Goal: Participate in discussion: Engage in conversation with other users on a specific topic

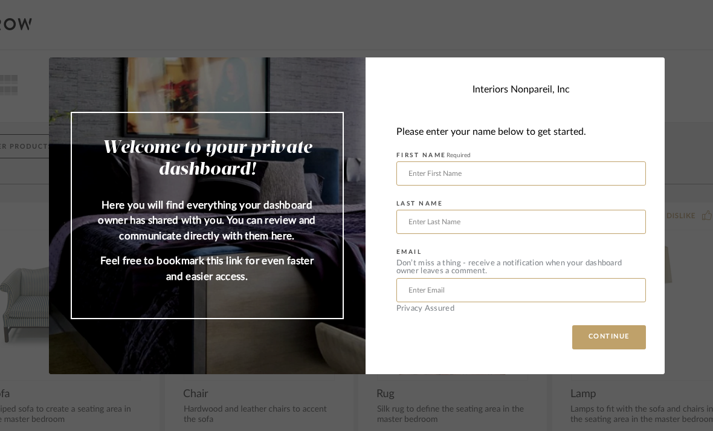
click at [480, 173] on input "text" at bounding box center [521, 173] width 250 height 24
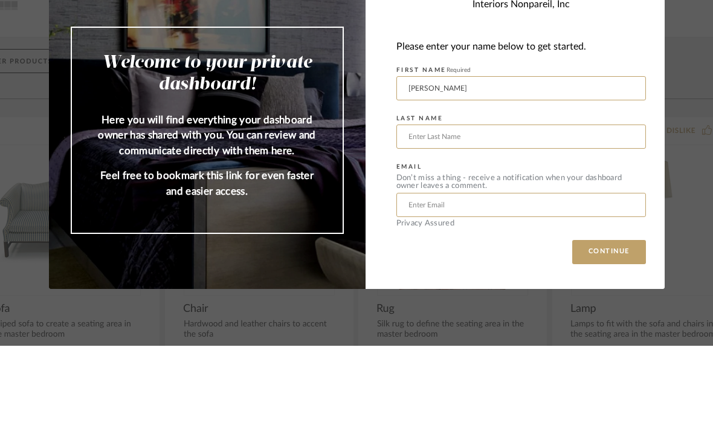
type input "Cheryl"
click at [452, 210] on input "text" at bounding box center [521, 222] width 250 height 24
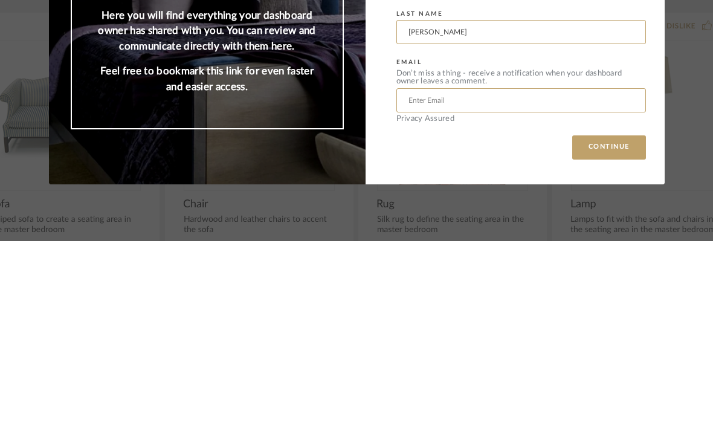
click at [474, 278] on input "text" at bounding box center [521, 290] width 250 height 24
type input "[PERSON_NAME]"
type input "Cherylm3b@yahoo.com"
click at [607, 325] on button "CONTINUE" at bounding box center [609, 337] width 74 height 24
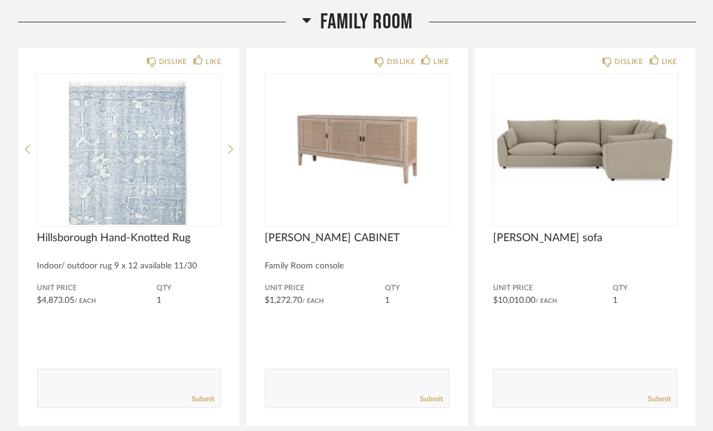
scroll to position [188, 0]
click at [210, 62] on div "LIKE" at bounding box center [213, 62] width 16 height 12
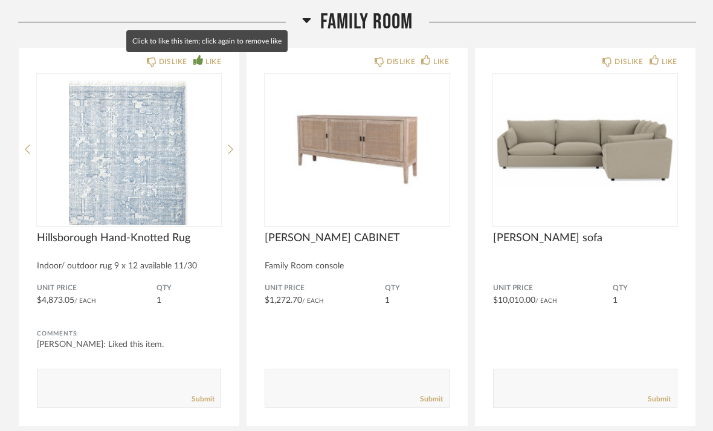
click at [53, 391] on textarea at bounding box center [128, 383] width 183 height 16
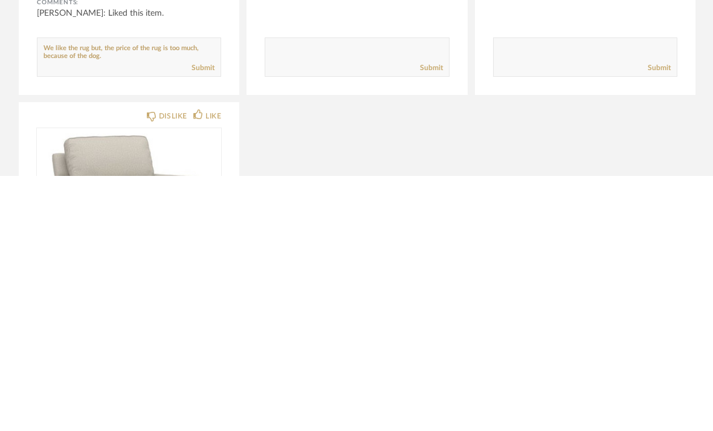
scroll to position [266, 0]
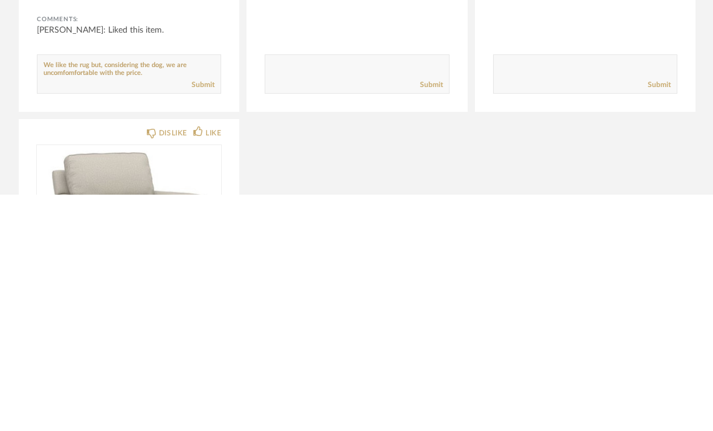
click at [68, 297] on textarea at bounding box center [128, 305] width 183 height 16
click at [76, 101] on div "DISLIKE LIKE Hillsborough Hand-Knotted Rug Indoor/ outdoor rug 9 x 12 available…" at bounding box center [129, 159] width 221 height 378
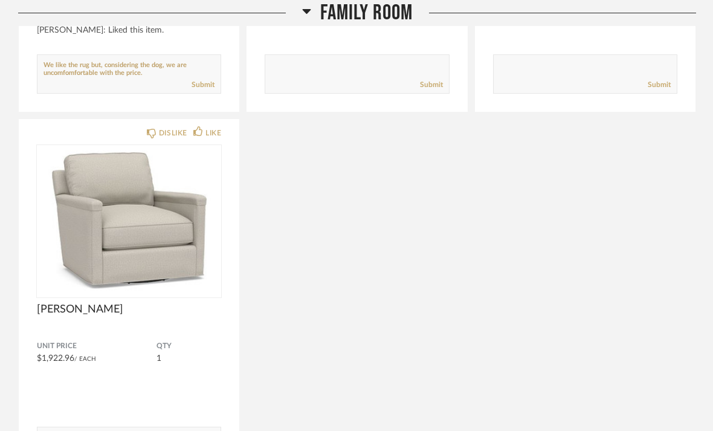
click at [57, 77] on textarea at bounding box center [128, 68] width 183 height 16
click at [155, 77] on textarea at bounding box center [128, 69] width 183 height 16
type textarea "We like the rug but, considering the dog, we are uncomfortable with the price. …"
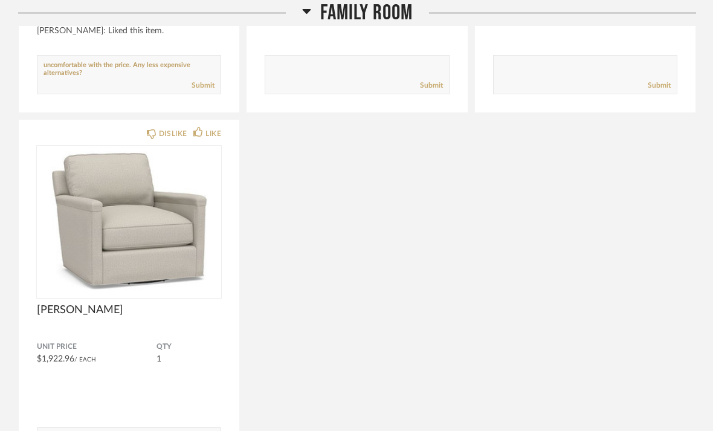
click at [200, 85] on link "Submit" at bounding box center [203, 85] width 23 height 10
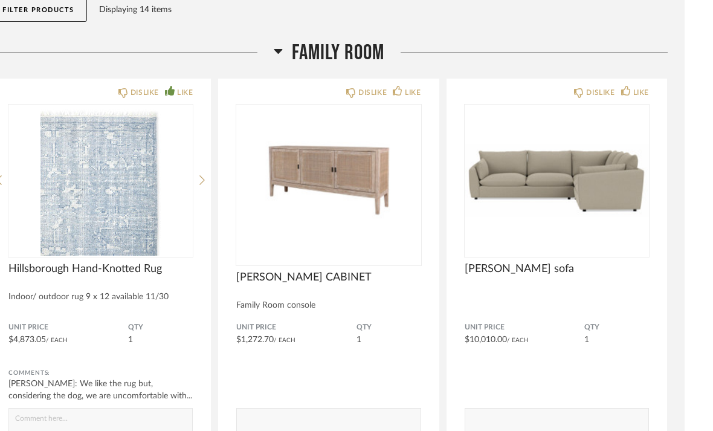
scroll to position [169, 0]
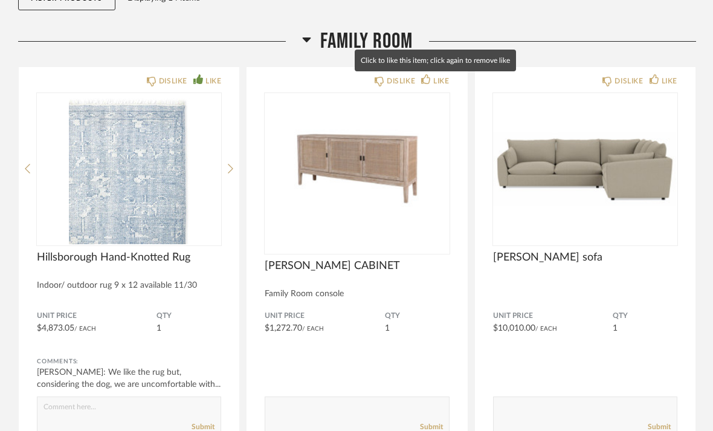
click at [434, 81] on div "LIKE" at bounding box center [441, 81] width 16 height 12
click at [323, 417] on textarea at bounding box center [356, 410] width 183 height 16
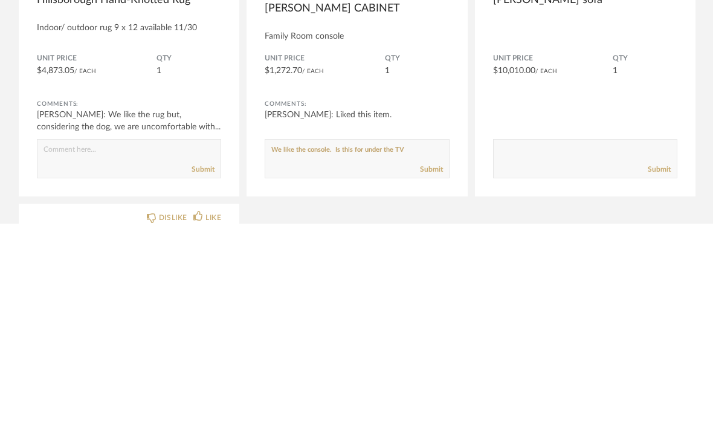
click at [341, 353] on textarea at bounding box center [356, 361] width 183 height 16
click at [432, 353] on textarea at bounding box center [356, 361] width 183 height 16
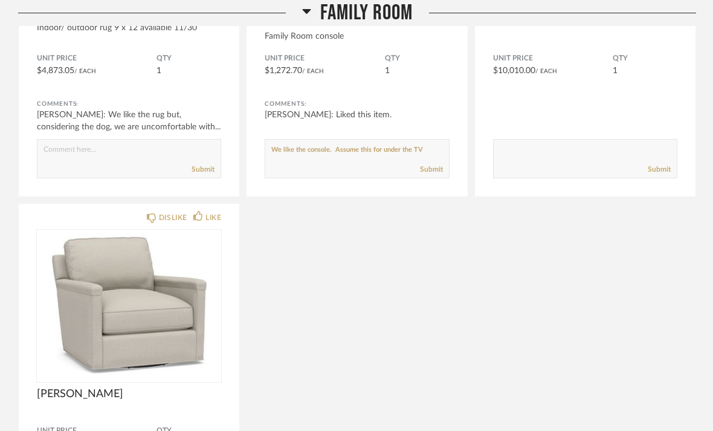
scroll to position [426, 0]
type textarea "We like the console. Assume this for under the TV?"
click at [431, 173] on link "Submit" at bounding box center [431, 170] width 23 height 10
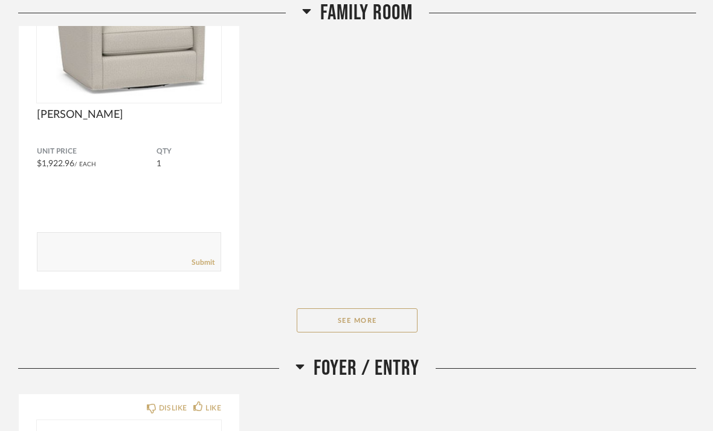
scroll to position [706, 0]
click at [379, 324] on button "See More" at bounding box center [357, 320] width 121 height 24
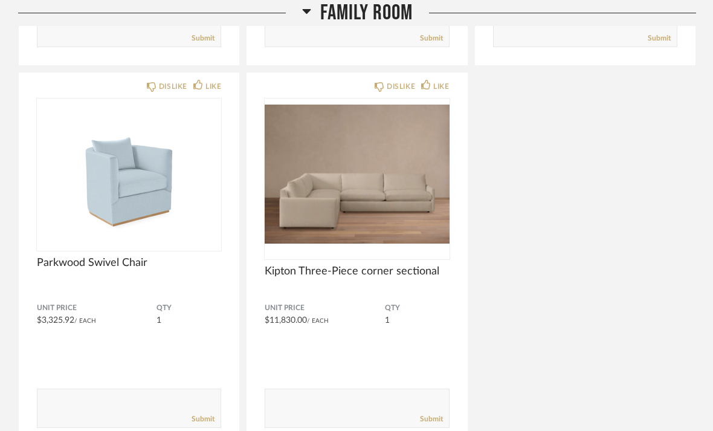
scroll to position [933, 0]
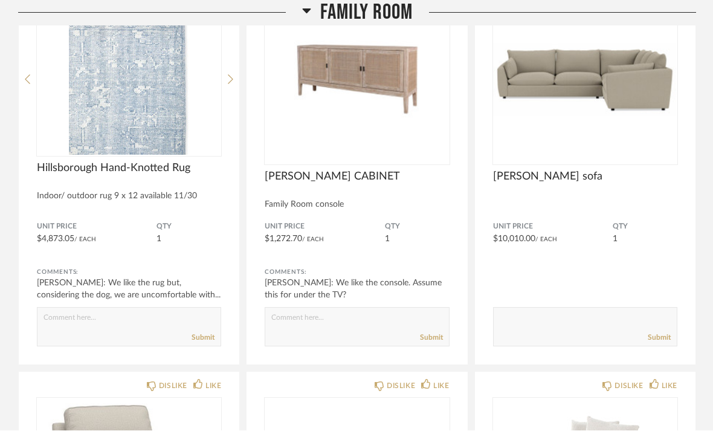
scroll to position [259, 0]
click at [553, 323] on textarea at bounding box center [585, 321] width 183 height 16
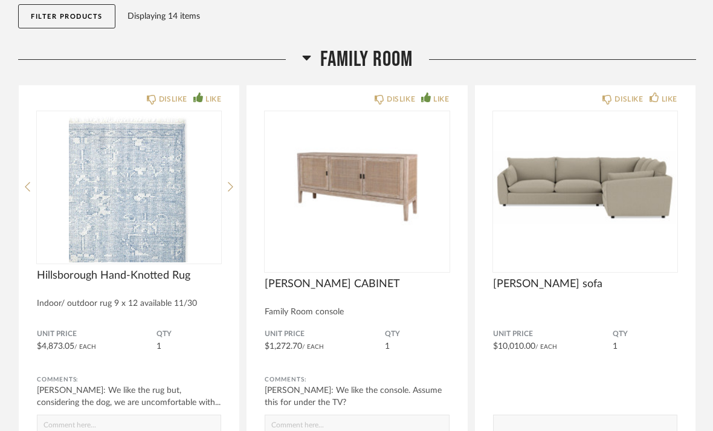
scroll to position [150, 0]
click at [668, 100] on div "LIKE" at bounding box center [670, 100] width 16 height 12
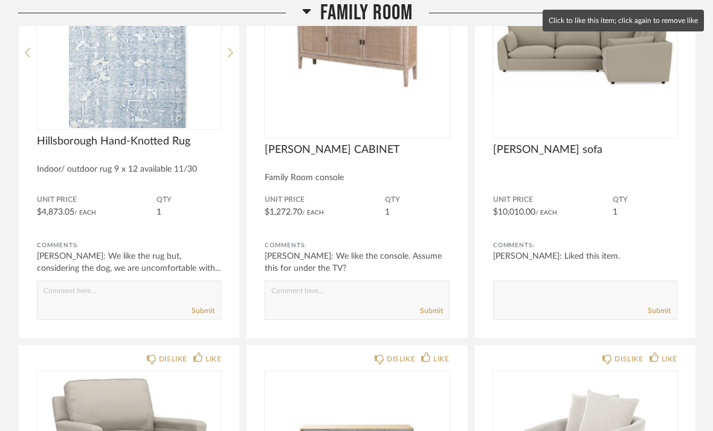
scroll to position [294, 0]
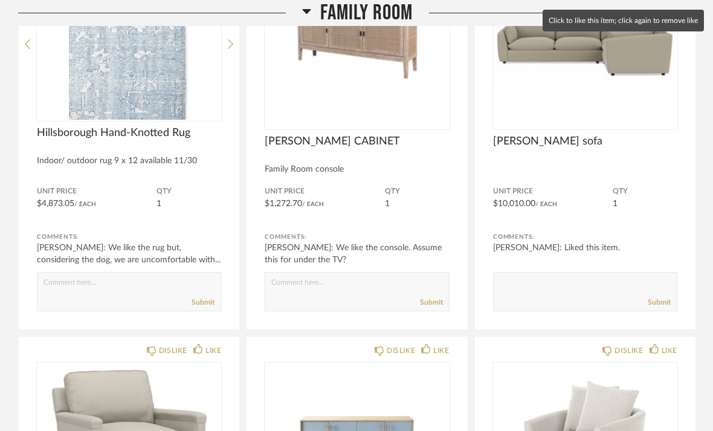
click at [560, 282] on textarea at bounding box center [585, 286] width 183 height 16
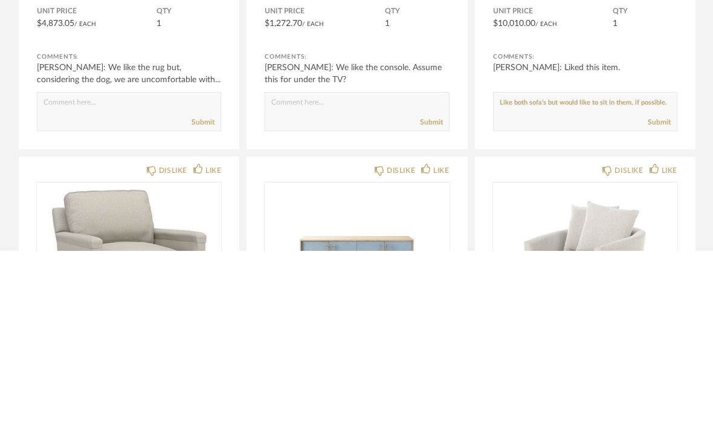
click at [611, 278] on textarea at bounding box center [585, 286] width 183 height 16
click at [597, 294] on div "Submit" at bounding box center [585, 302] width 183 height 16
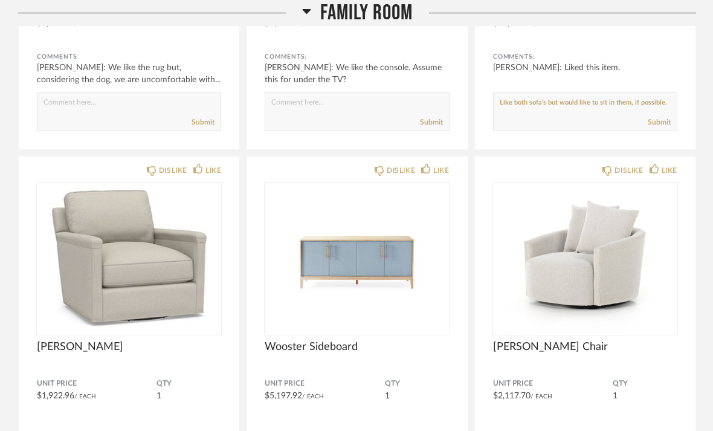
click at [660, 101] on textarea at bounding box center [585, 106] width 183 height 16
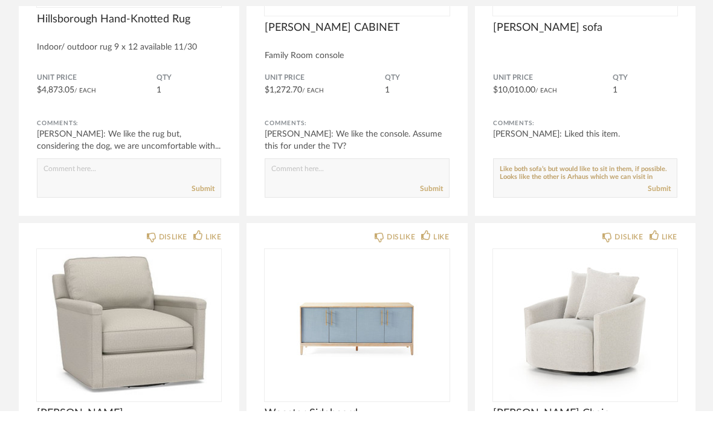
scroll to position [-1, 0]
click at [636, 185] on textarea at bounding box center [585, 193] width 183 height 16
click at [558, 185] on textarea at bounding box center [585, 193] width 183 height 16
click at [605, 185] on textarea at bounding box center [585, 193] width 183 height 16
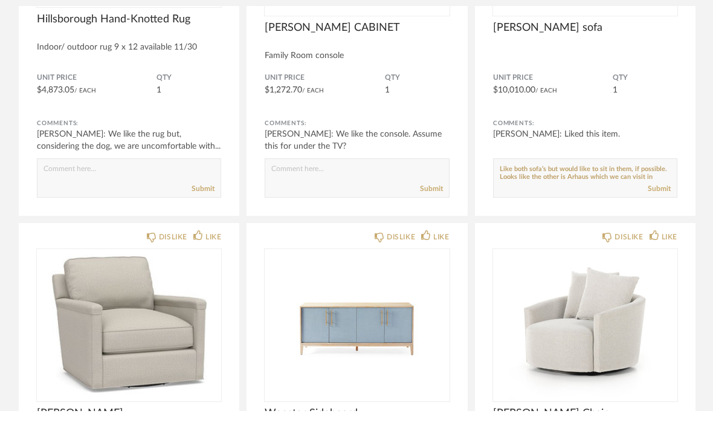
click at [541, 185] on textarea at bounding box center [585, 193] width 183 height 16
click at [598, 185] on textarea at bounding box center [585, 193] width 183 height 16
click at [622, 185] on textarea at bounding box center [585, 193] width 183 height 16
click at [564, 185] on textarea at bounding box center [585, 193] width 183 height 16
click at [614, 185] on textarea at bounding box center [585, 193] width 183 height 16
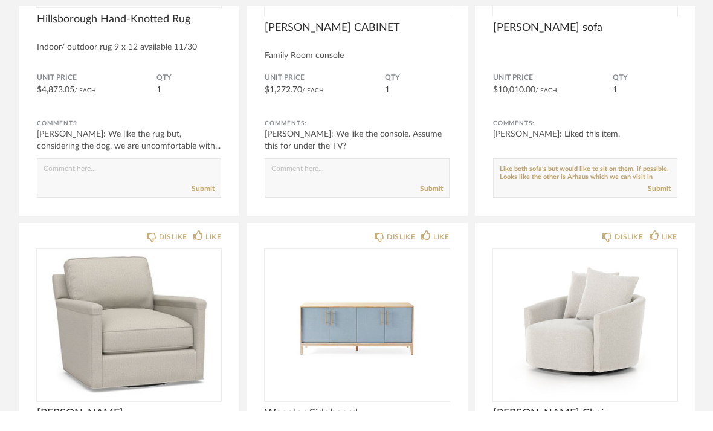
click at [551, 185] on textarea at bounding box center [585, 193] width 183 height 16
click at [632, 185] on textarea at bounding box center [585, 193] width 183 height 16
click at [569, 185] on textarea at bounding box center [585, 193] width 183 height 16
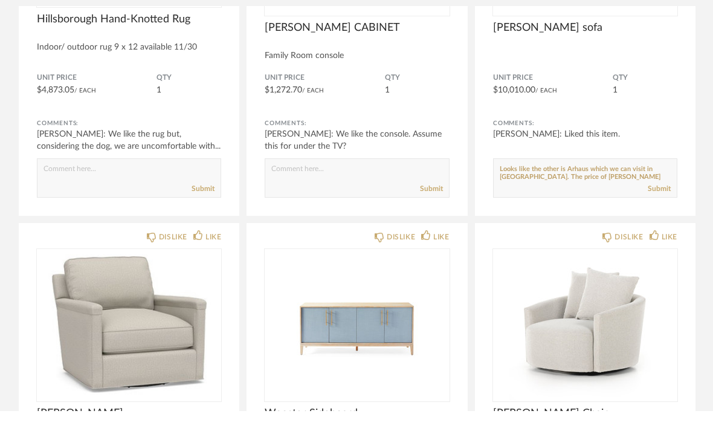
type textarea "Like both sofa’s but would like to sit on them, if possible. Looks like the oth…"
click at [662, 204] on link "Submit" at bounding box center [659, 209] width 23 height 10
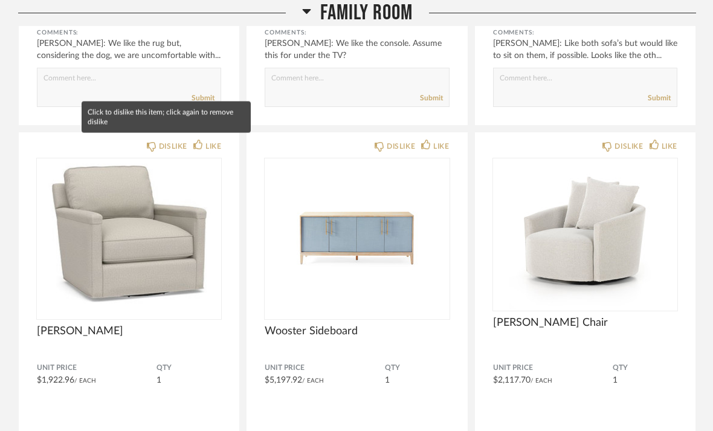
scroll to position [501, 0]
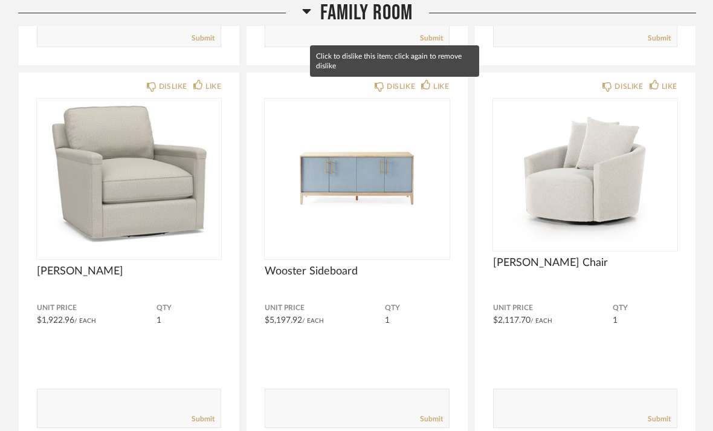
click at [320, 411] on textarea at bounding box center [356, 403] width 183 height 16
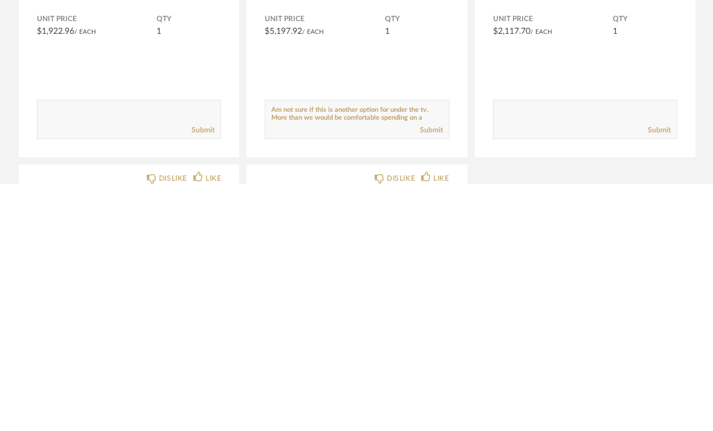
scroll to position [8, 0]
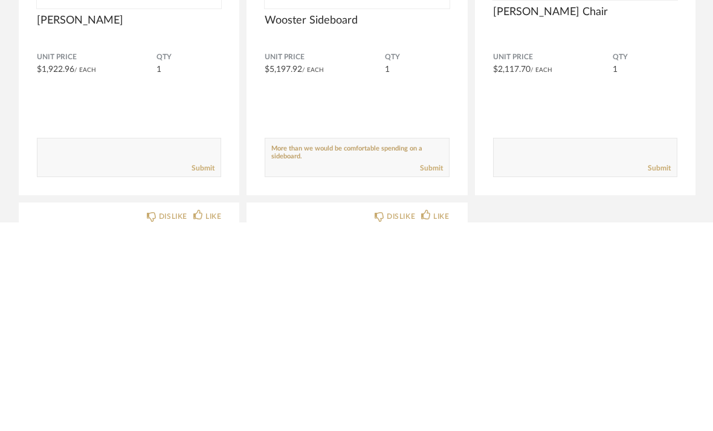
type textarea "Am not sure if this is another option for under the tv. More than we would be c…"
click at [427, 372] on link "Submit" at bounding box center [431, 377] width 23 height 10
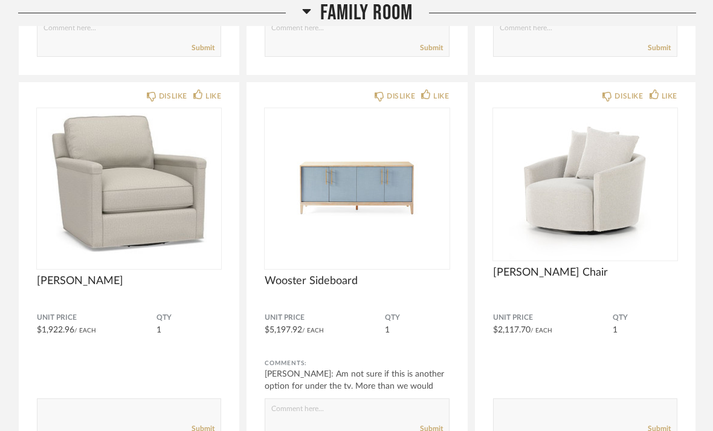
scroll to position [548, 0]
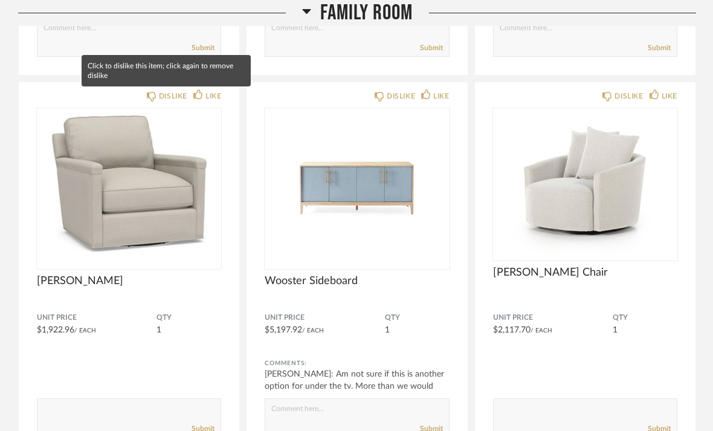
click at [42, 213] on img "0" at bounding box center [129, 183] width 184 height 151
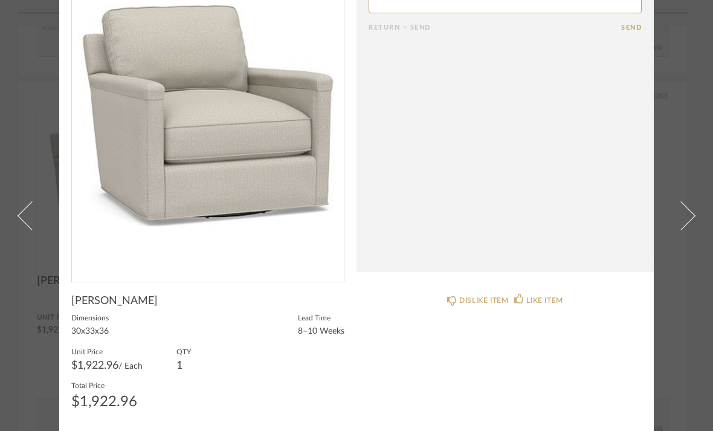
scroll to position [84, 0]
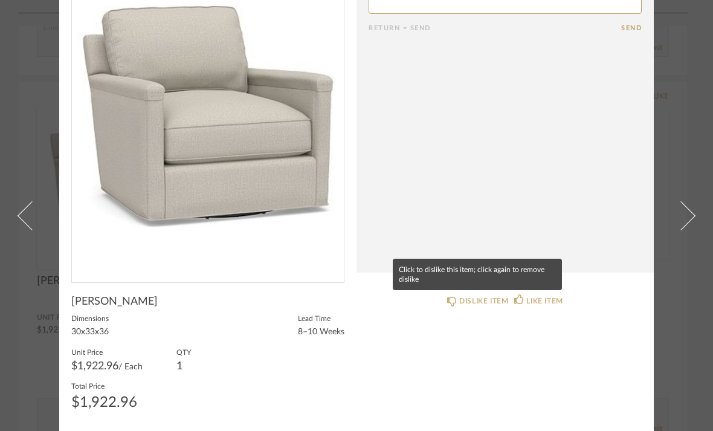
click at [465, 301] on div "DISLIKE ITEM" at bounding box center [483, 301] width 49 height 12
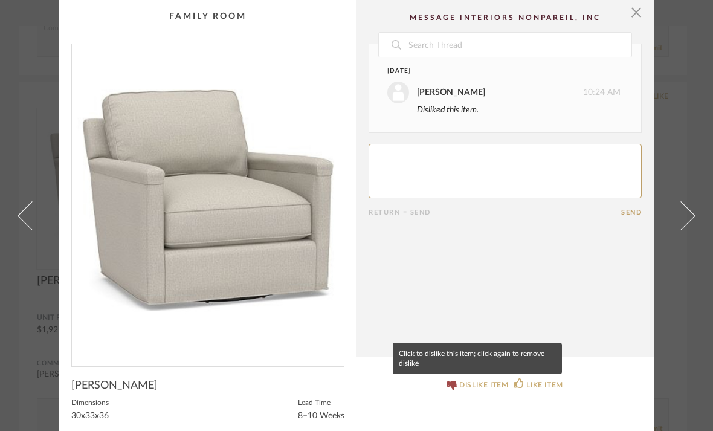
scroll to position [0, 0]
click at [637, 10] on span "button" at bounding box center [636, 12] width 24 height 24
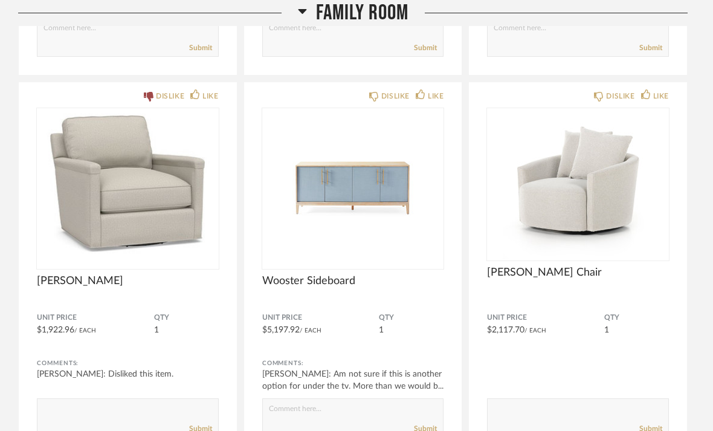
scroll to position [548, 0]
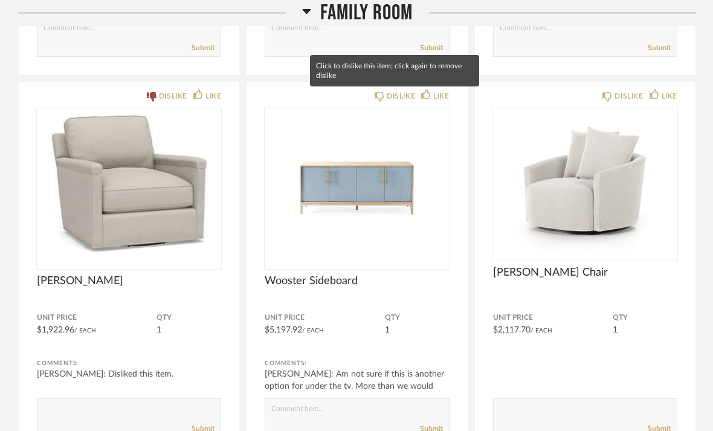
click at [383, 97] on icon at bounding box center [380, 97] width 10 height 10
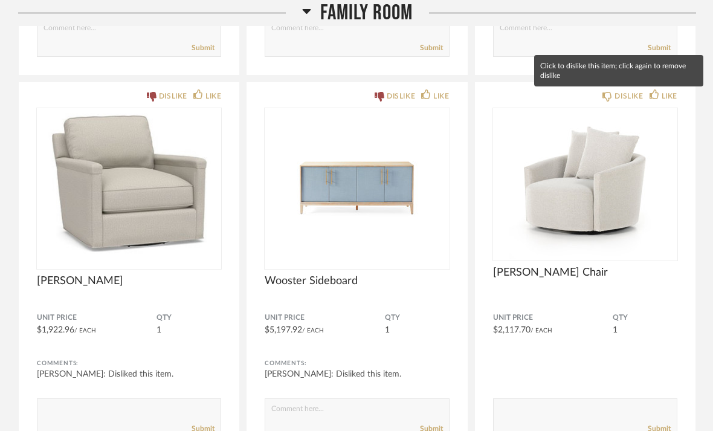
click at [620, 101] on div "DISLIKE" at bounding box center [628, 96] width 28 height 12
click at [561, 410] on textarea at bounding box center [585, 412] width 183 height 16
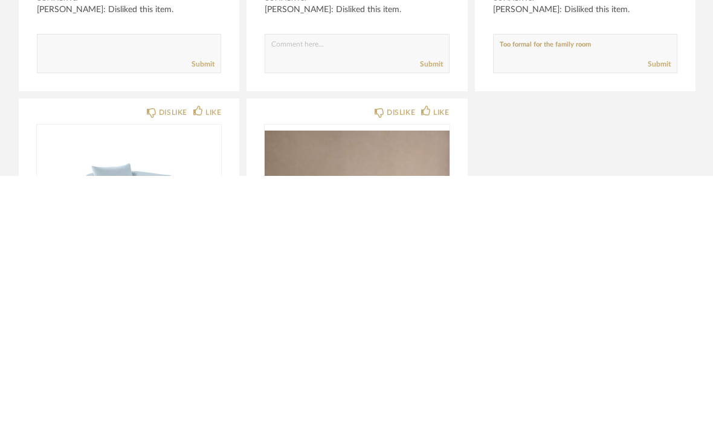
scroll to position [659, 0]
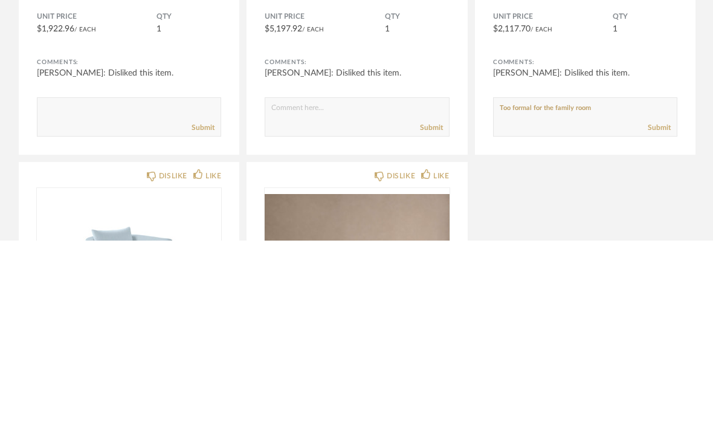
click at [506, 294] on textarea at bounding box center [585, 302] width 183 height 16
click at [642, 294] on textarea at bounding box center [585, 302] width 183 height 16
type textarea "Might be too formal for the family room and the dog"
click at [661, 313] on link "Submit" at bounding box center [659, 318] width 23 height 10
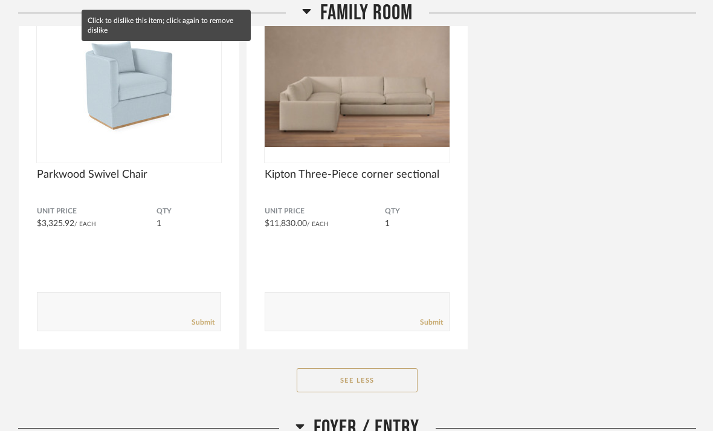
click at [53, 303] on textarea at bounding box center [128, 306] width 183 height 16
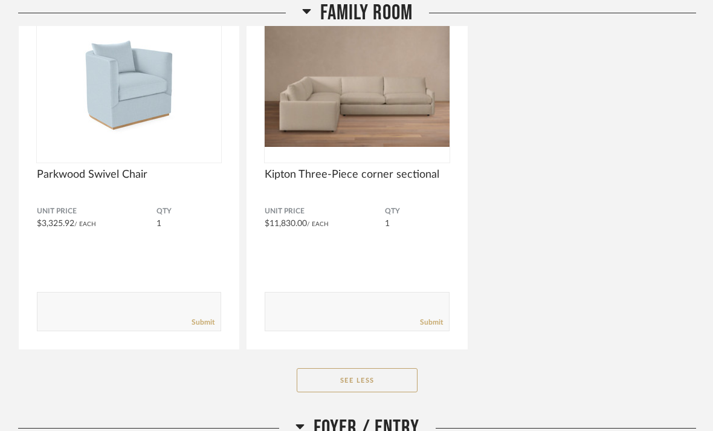
scroll to position [1034, 0]
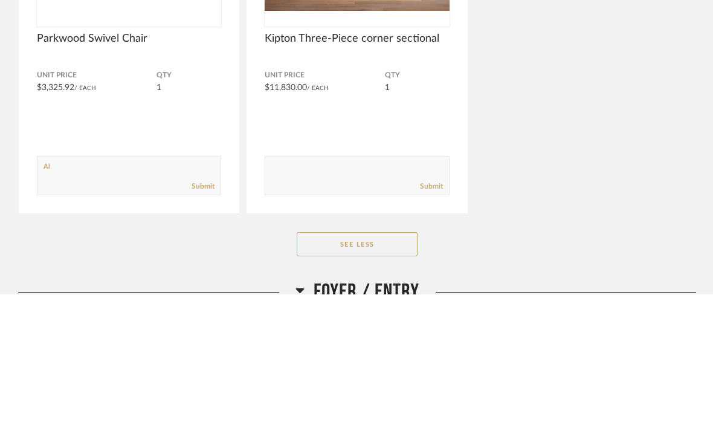
type textarea "A"
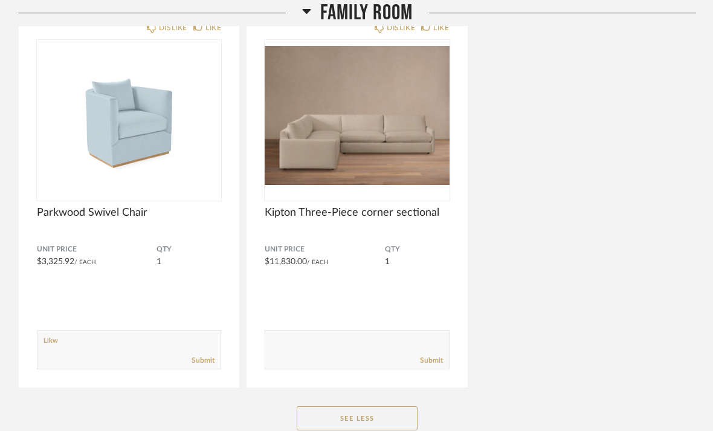
scroll to position [995, 0]
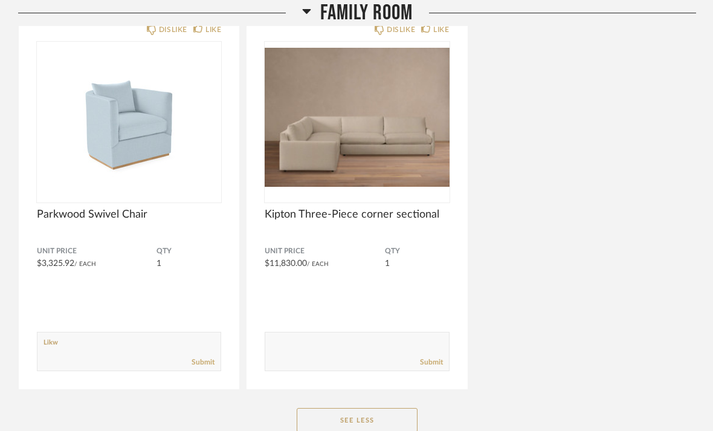
type textarea "Likw"
click at [87, 152] on img "0" at bounding box center [129, 117] width 184 height 151
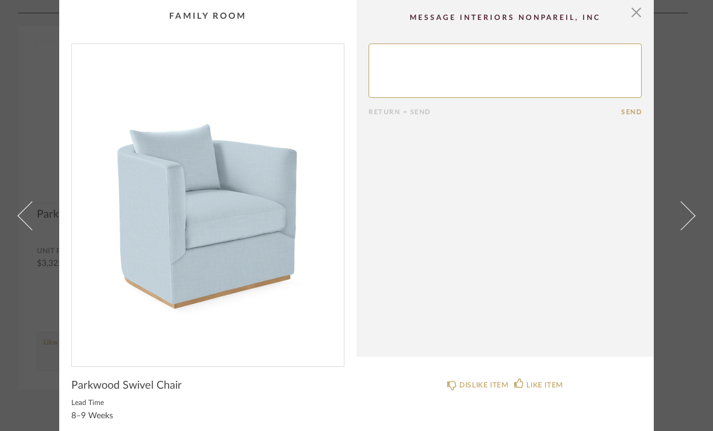
scroll to position [0, 0]
click at [460, 69] on textarea at bounding box center [505, 70] width 273 height 54
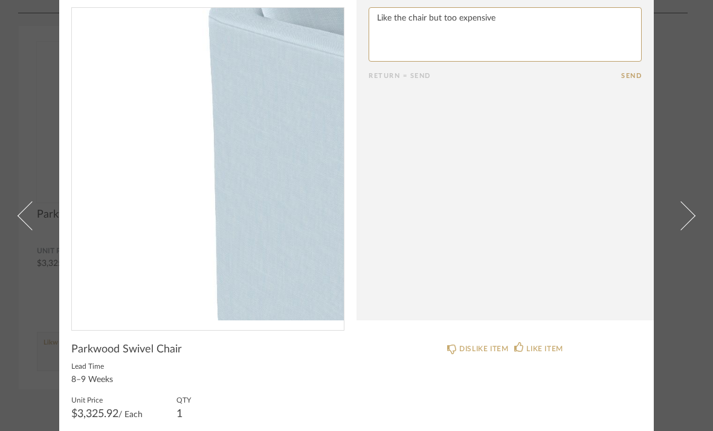
scroll to position [33, 0]
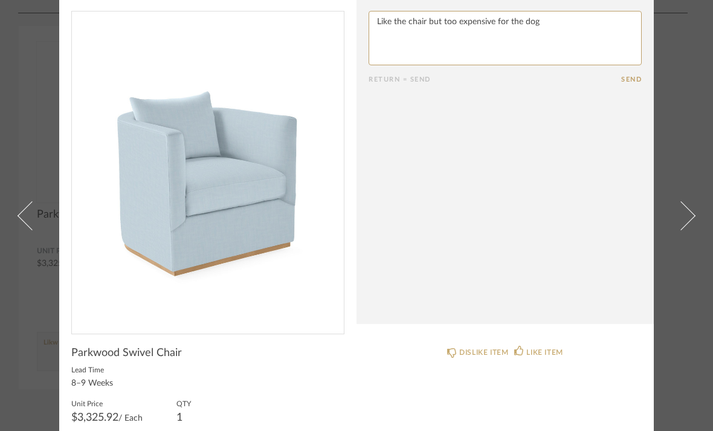
type textarea "Like the chair but too expensive for the dog"
click at [632, 71] on form "Return = Send Send" at bounding box center [505, 47] width 273 height 72
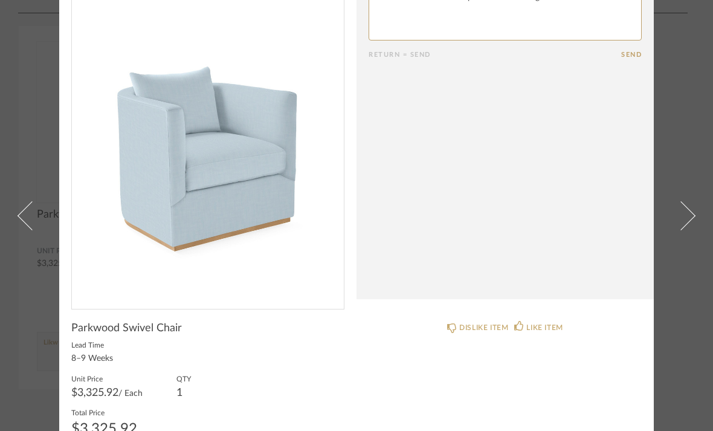
scroll to position [57, 0]
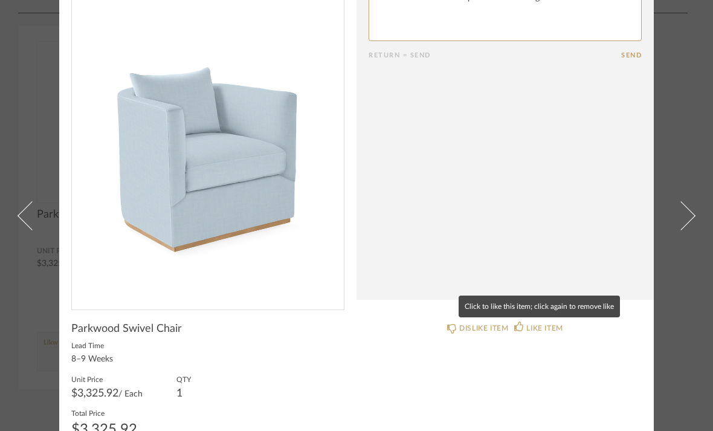
click at [523, 330] on icon at bounding box center [519, 326] width 10 height 10
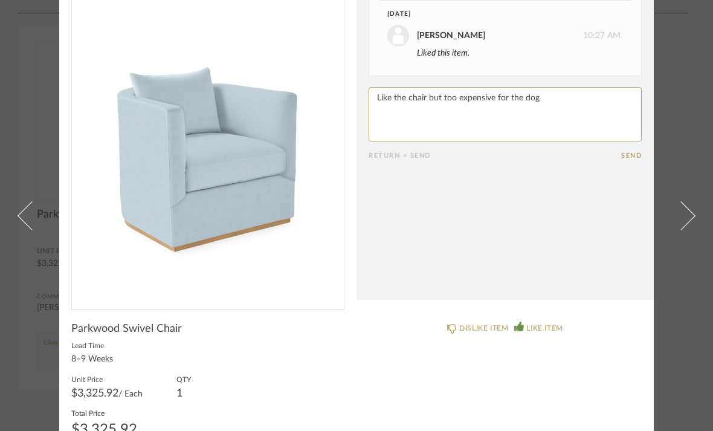
click at [690, 221] on span at bounding box center [680, 215] width 29 height 29
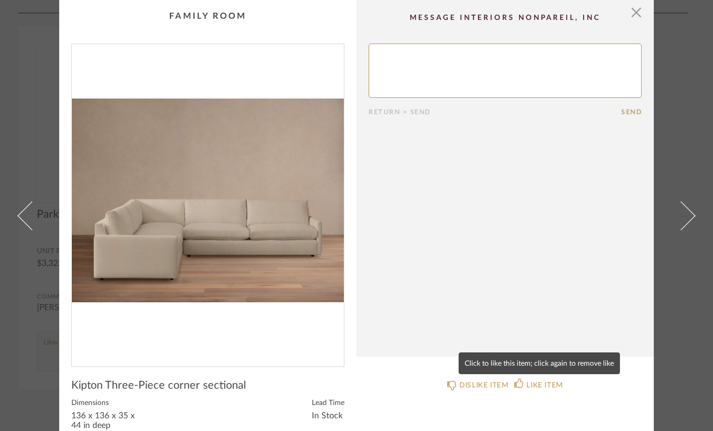
click at [525, 382] on div "LIKE ITEM" at bounding box center [538, 385] width 48 height 12
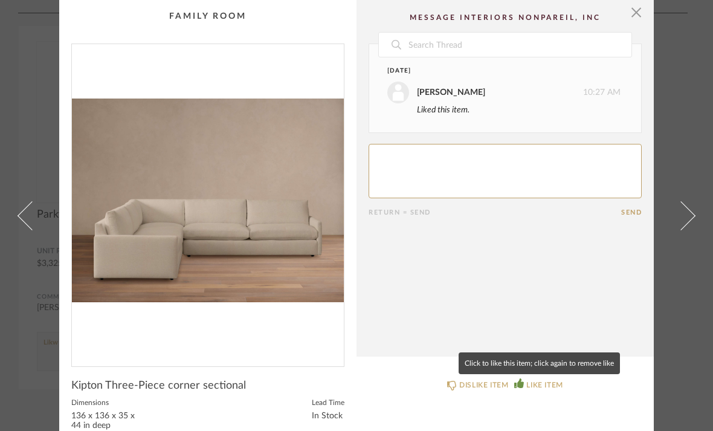
click at [431, 164] on textarea at bounding box center [505, 171] width 273 height 54
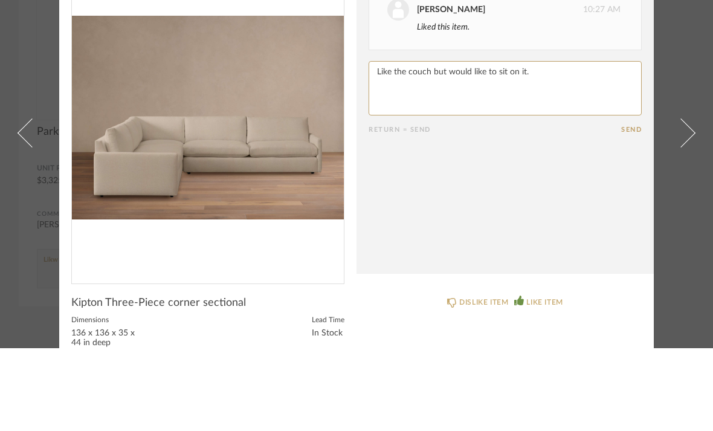
type textarea "Like the couch but would like to sit on it."
click at [626, 144] on form "Return = Send Send" at bounding box center [505, 180] width 273 height 72
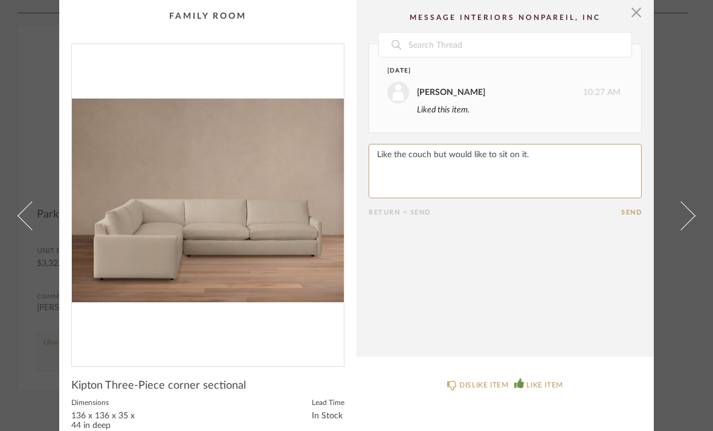
click at [634, 211] on button "Send" at bounding box center [631, 212] width 21 height 8
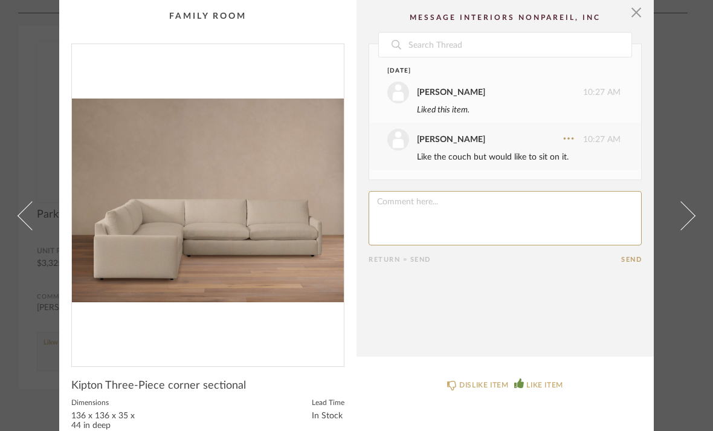
click at [690, 225] on link at bounding box center [688, 215] width 33 height 431
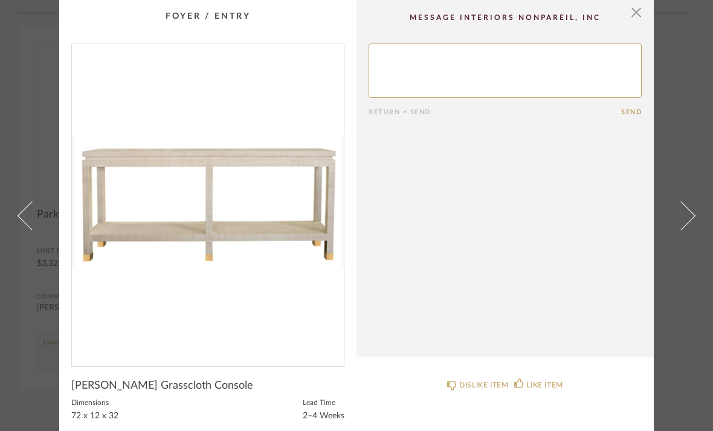
click at [641, 5] on span "button" at bounding box center [636, 12] width 24 height 24
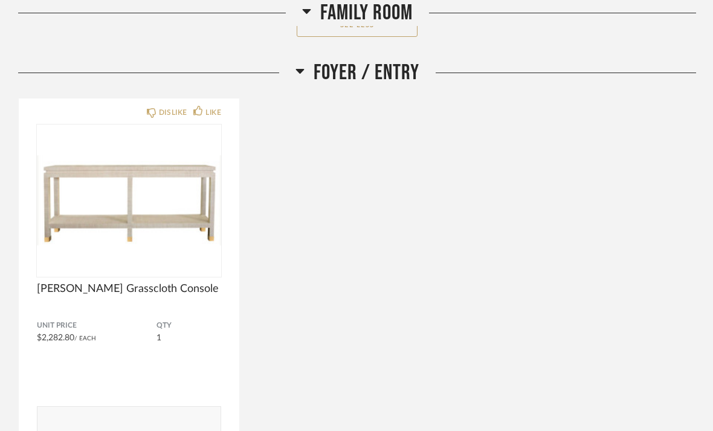
scroll to position [1389, 0]
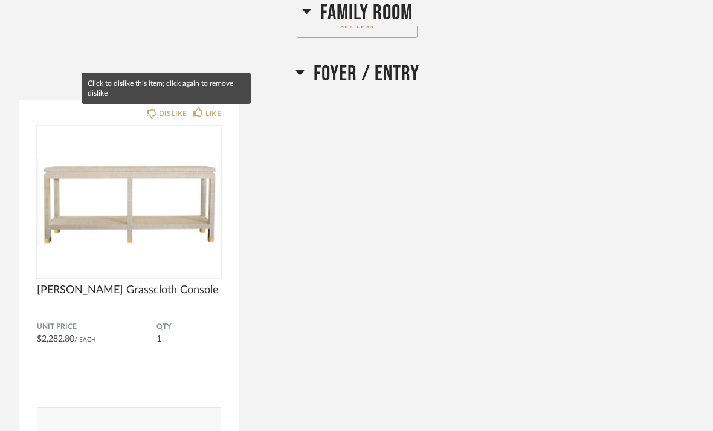
click at [150, 120] on div "DISLIKE" at bounding box center [167, 114] width 40 height 12
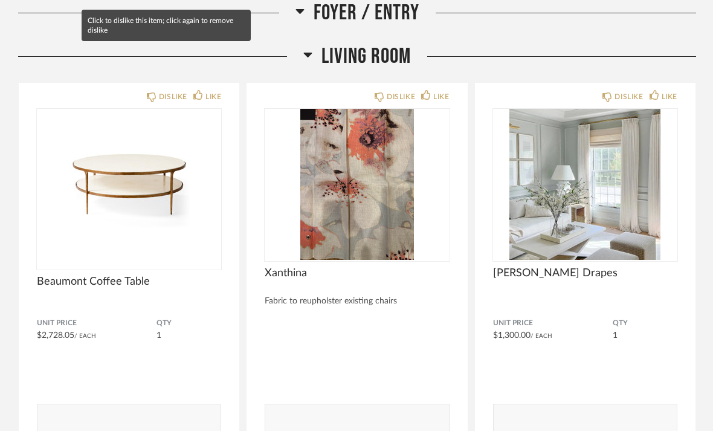
scroll to position [1833, 0]
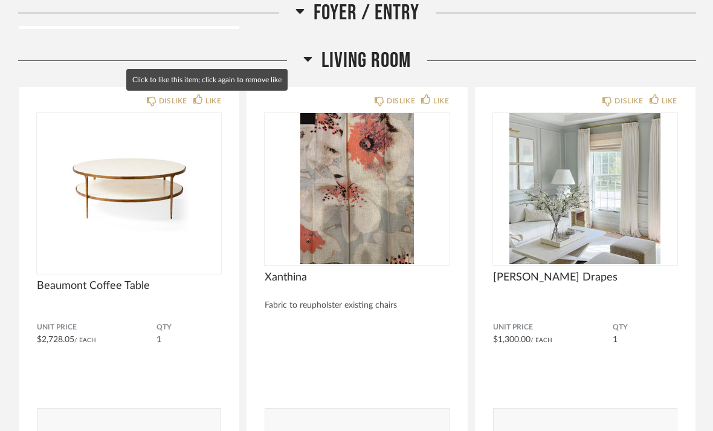
click at [208, 100] on div "LIKE" at bounding box center [213, 101] width 16 height 12
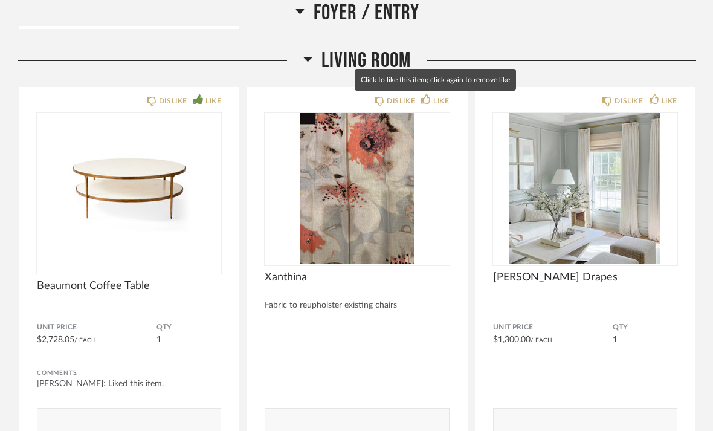
click at [434, 98] on div "LIKE" at bounding box center [441, 101] width 16 height 12
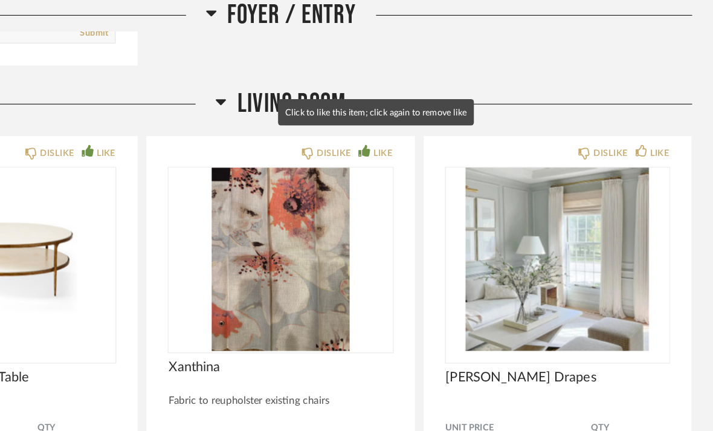
scroll to position [1807, 0]
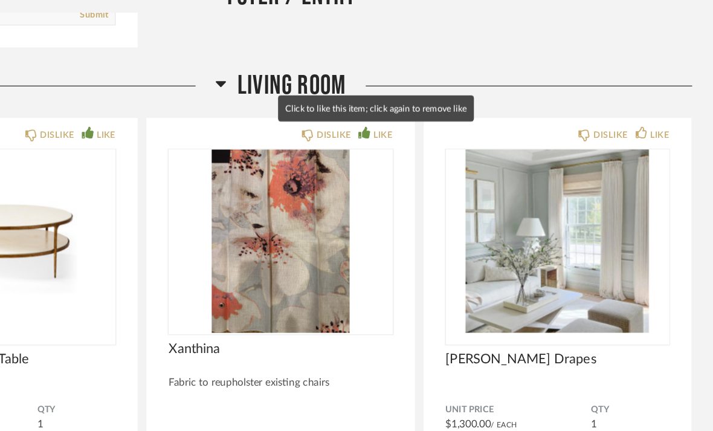
click at [649, 120] on icon at bounding box center [654, 125] width 10 height 10
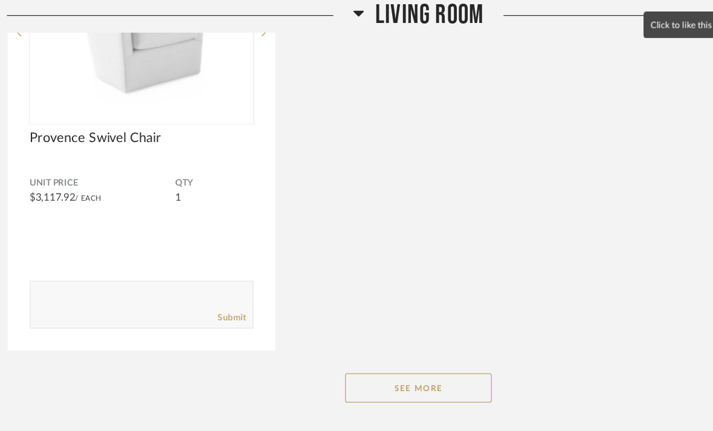
scroll to position [2382, 0]
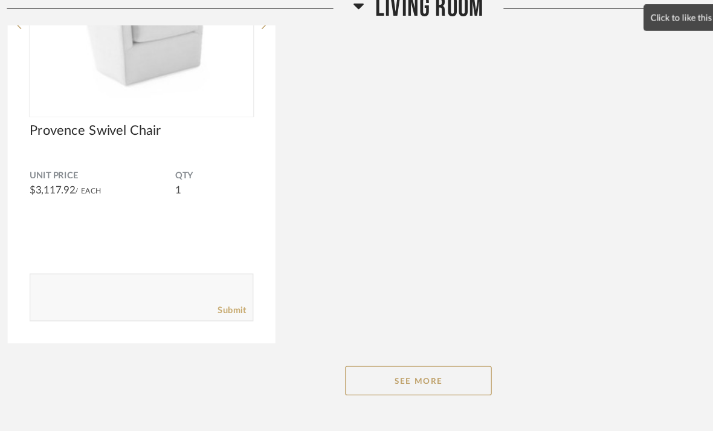
click at [352, 317] on button "See More" at bounding box center [357, 320] width 121 height 24
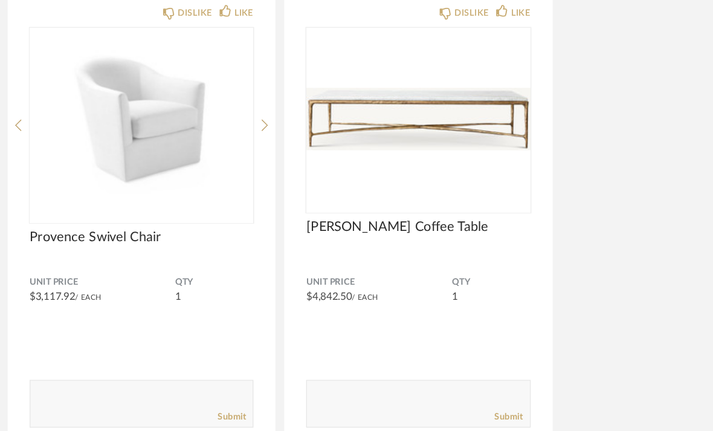
scroll to position [2266, 0]
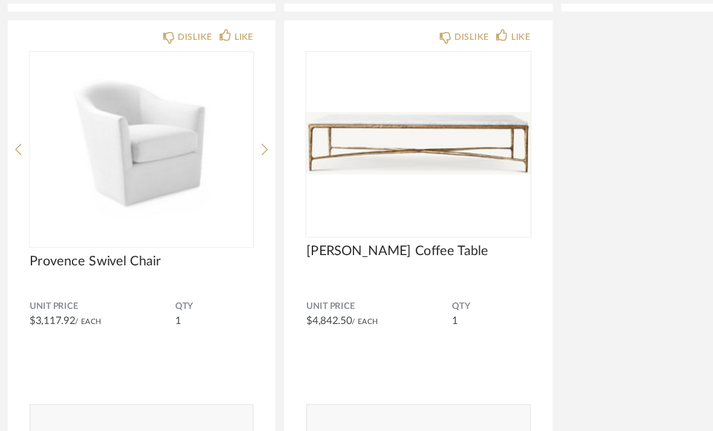
click at [421, 47] on icon at bounding box center [426, 52] width 10 height 10
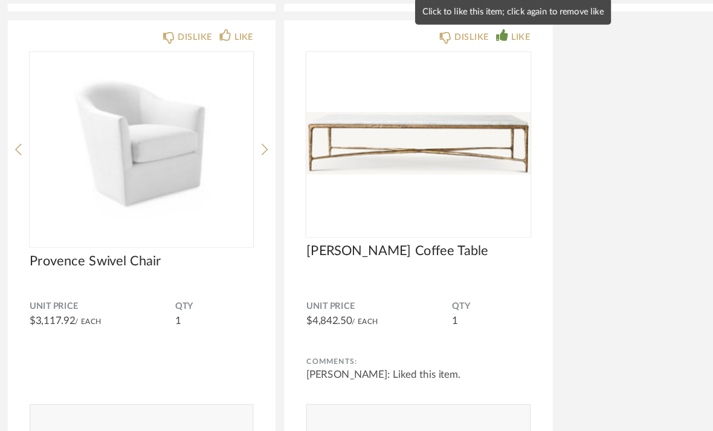
click at [314, 362] on textarea at bounding box center [356, 370] width 183 height 16
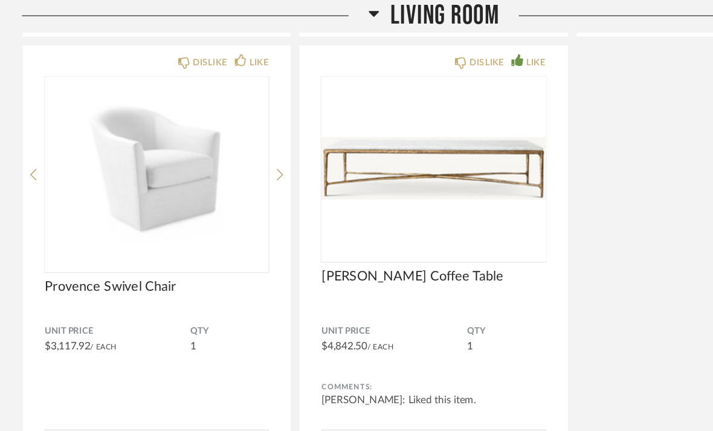
scroll to position [2267, 0]
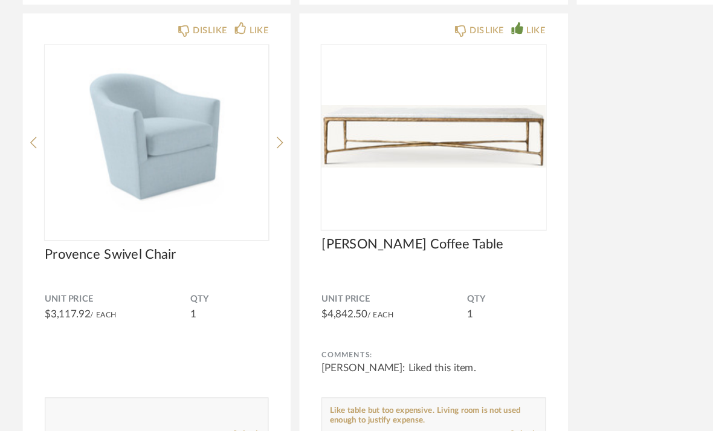
type textarea "Like table but too expensive. Living room is not used enough to justify expense."
click at [207, 46] on div "LIKE" at bounding box center [213, 52] width 16 height 12
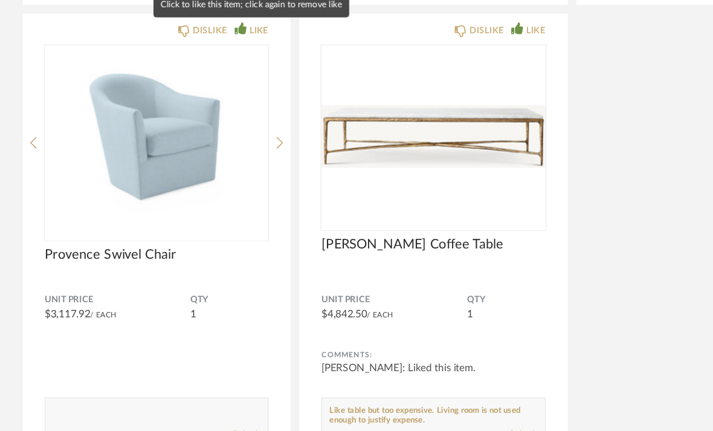
click at [160, 360] on textarea at bounding box center [128, 368] width 183 height 16
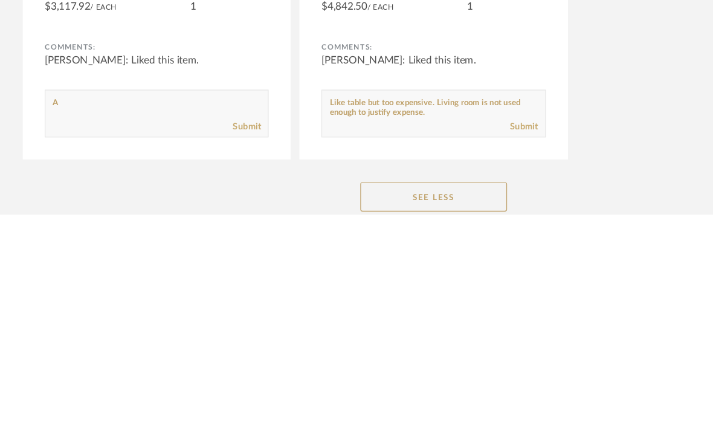
type textarea "A"
type textarea "Like chair but too expensive. Sorry"
click at [204, 353] on link "Submit" at bounding box center [203, 358] width 23 height 10
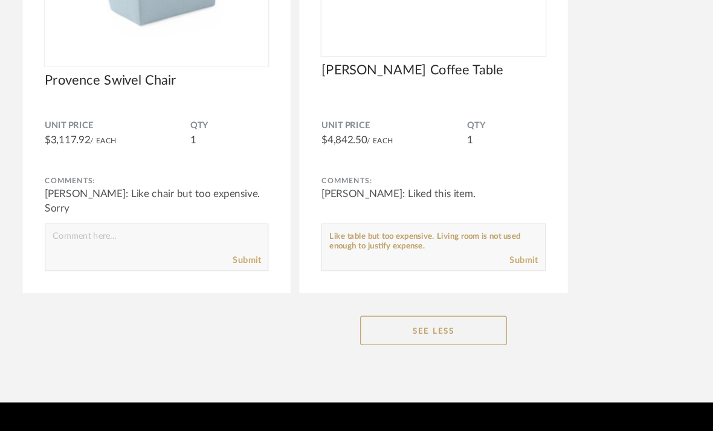
click at [437, 253] on link "Submit" at bounding box center [431, 258] width 23 height 10
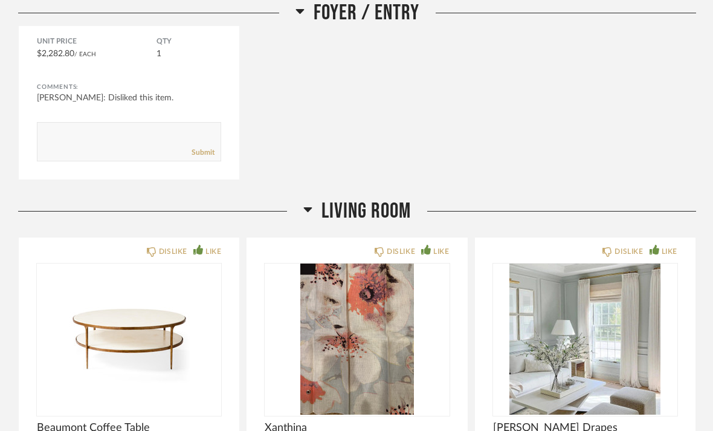
scroll to position [1252, 0]
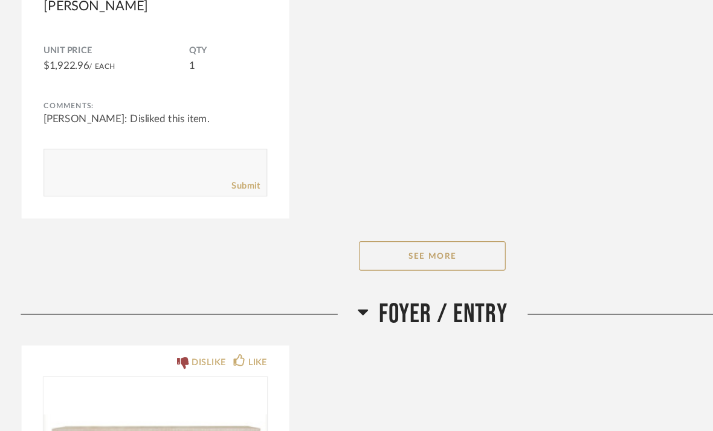
scroll to position [776, 0]
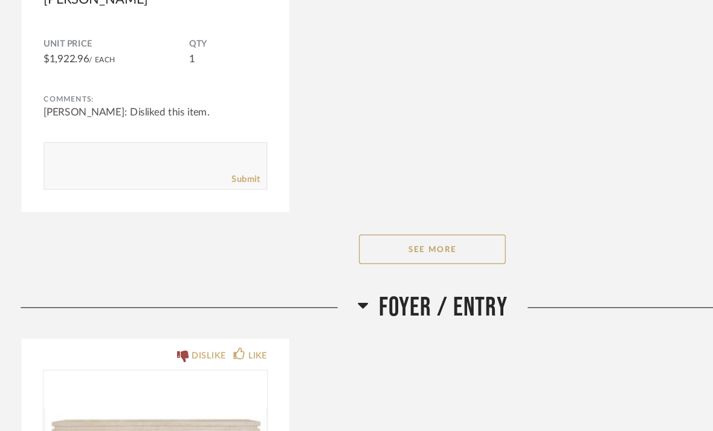
click at [376, 237] on button "See More" at bounding box center [357, 249] width 121 height 24
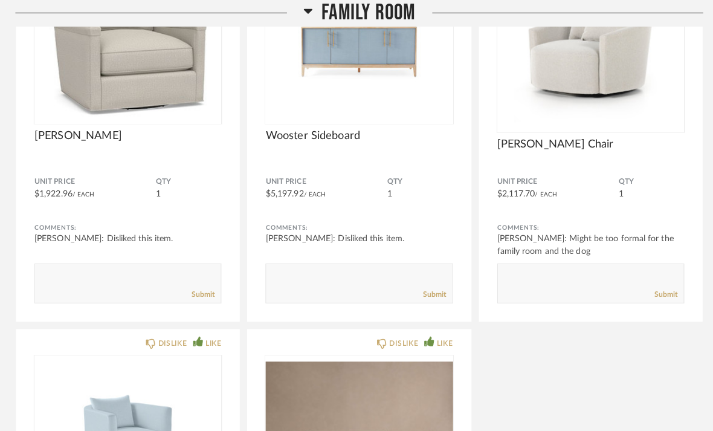
scroll to position [687, 0]
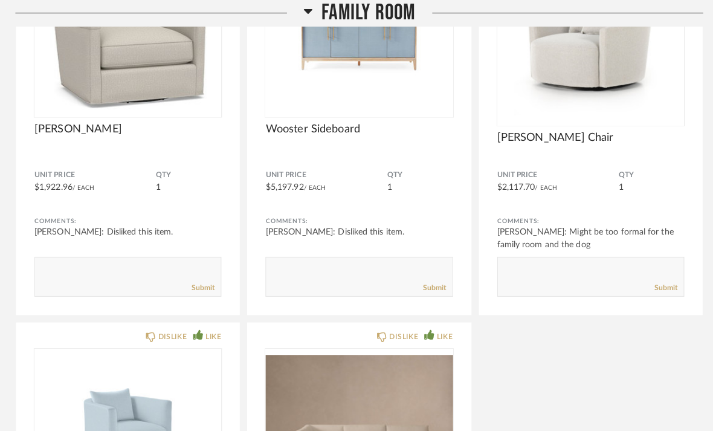
click at [518, 275] on textarea at bounding box center [585, 267] width 183 height 16
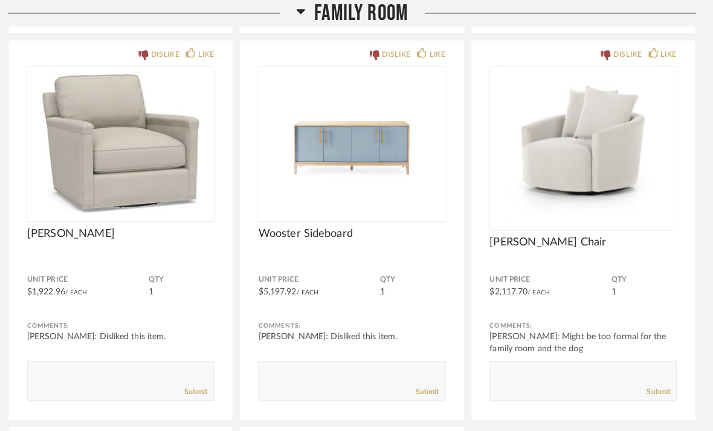
scroll to position [590, 0]
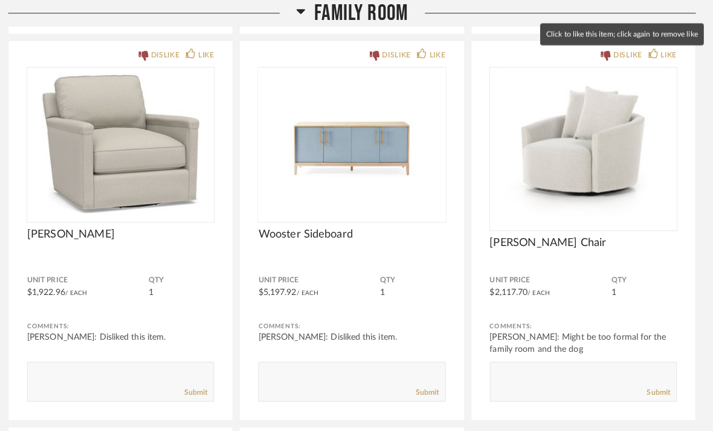
click at [662, 60] on div "LIKE" at bounding box center [670, 54] width 16 height 12
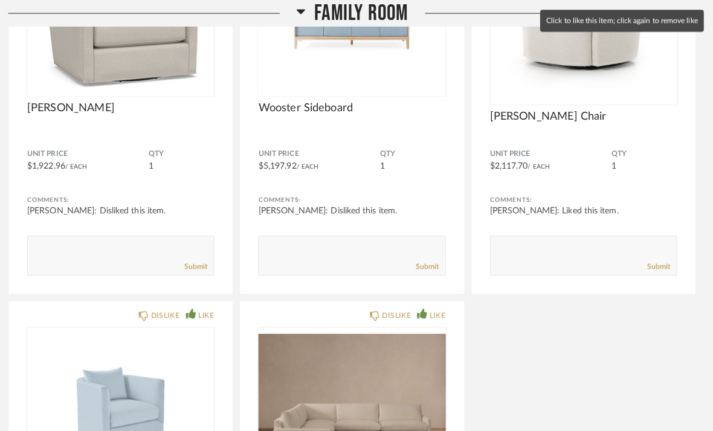
scroll to position [715, 0]
click at [509, 250] on textarea at bounding box center [585, 245] width 183 height 16
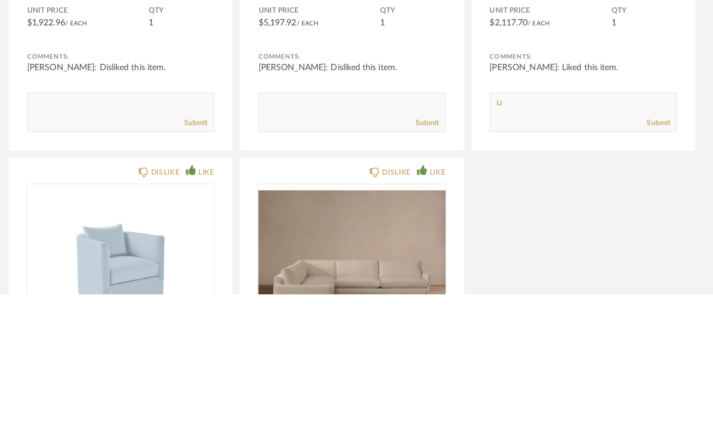
type textarea "L"
type textarea "We like this chair"
click at [649, 257] on link "Submit" at bounding box center [659, 262] width 23 height 10
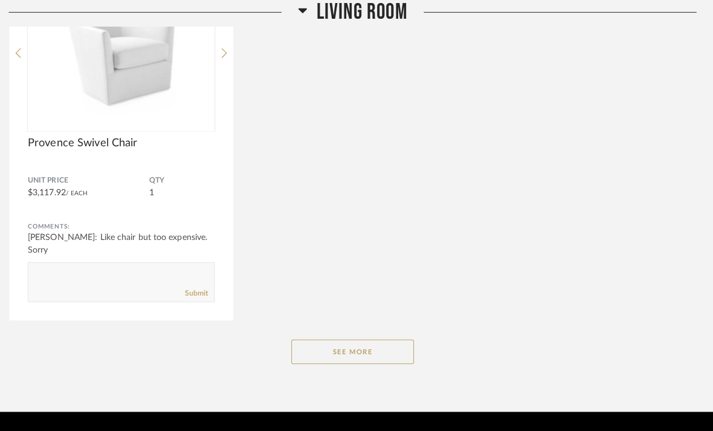
scroll to position [2337, 0]
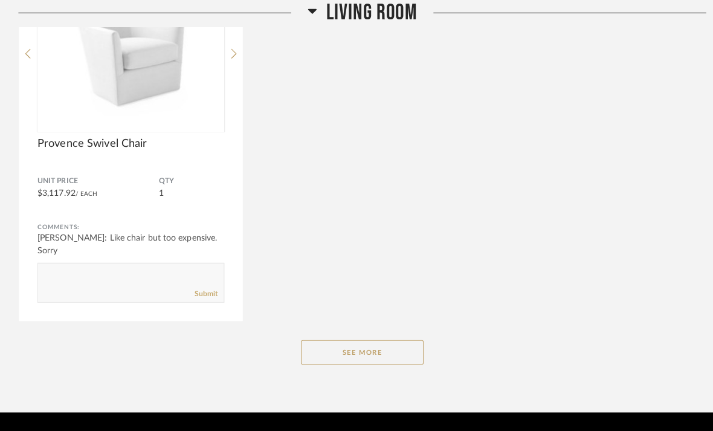
click at [381, 347] on button "See More" at bounding box center [357, 347] width 121 height 24
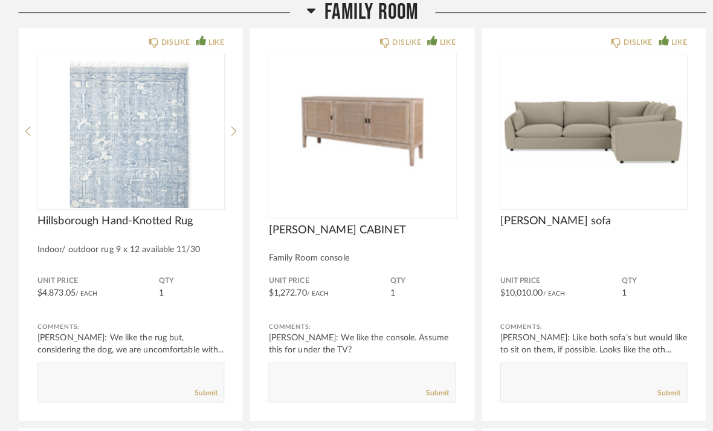
scroll to position [206, 0]
